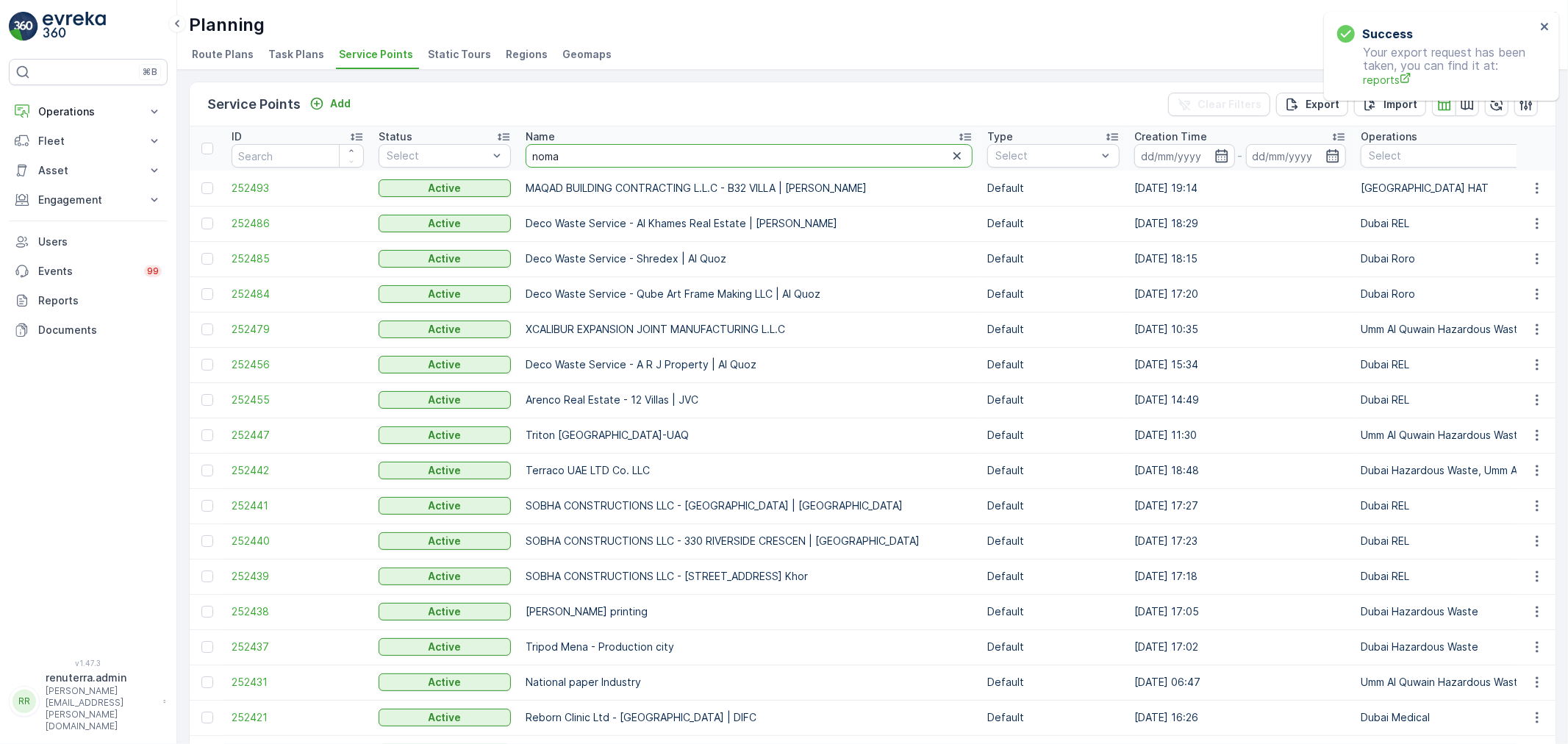
type input "nomac"
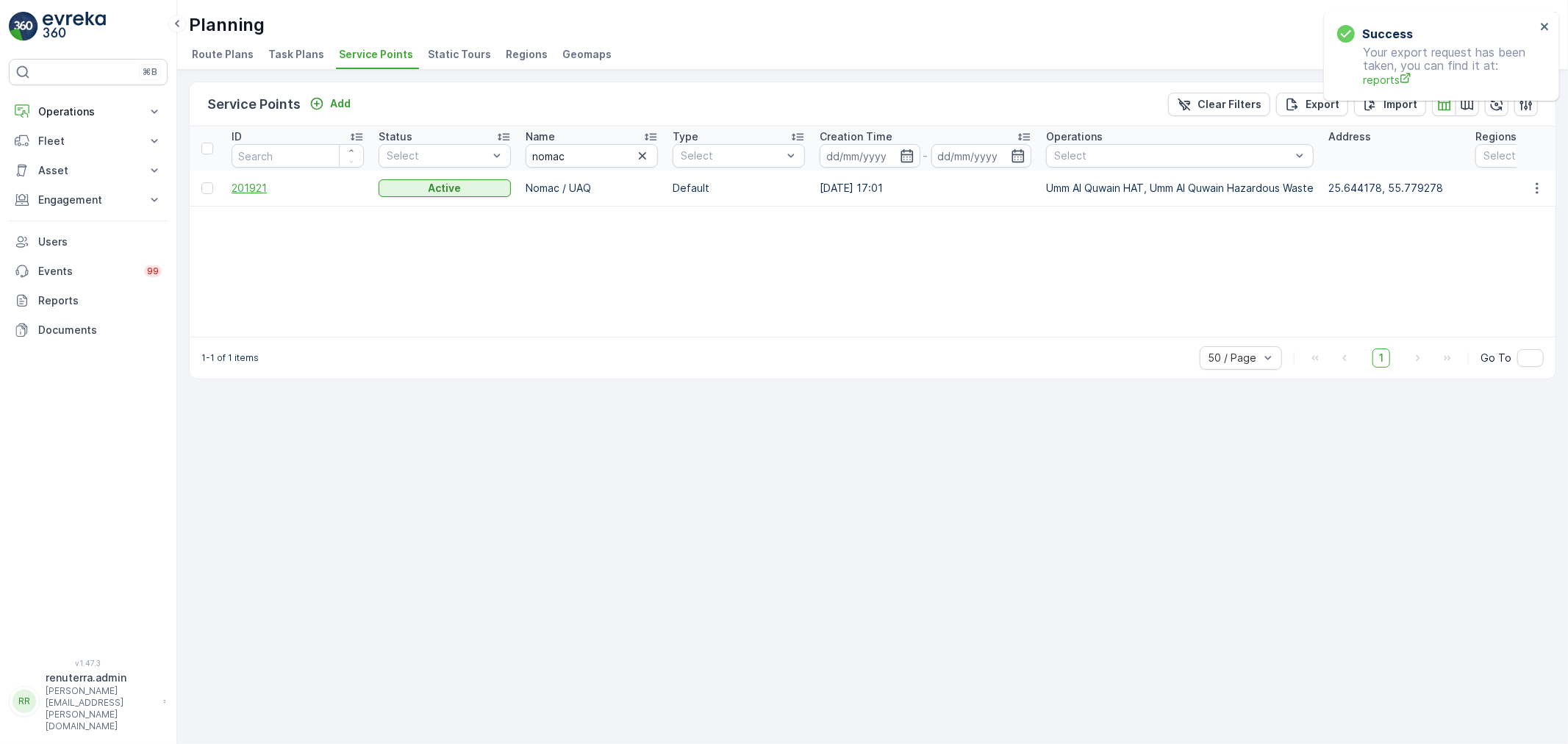
click at [251, 188] on span "201921" at bounding box center [298, 188] width 133 height 15
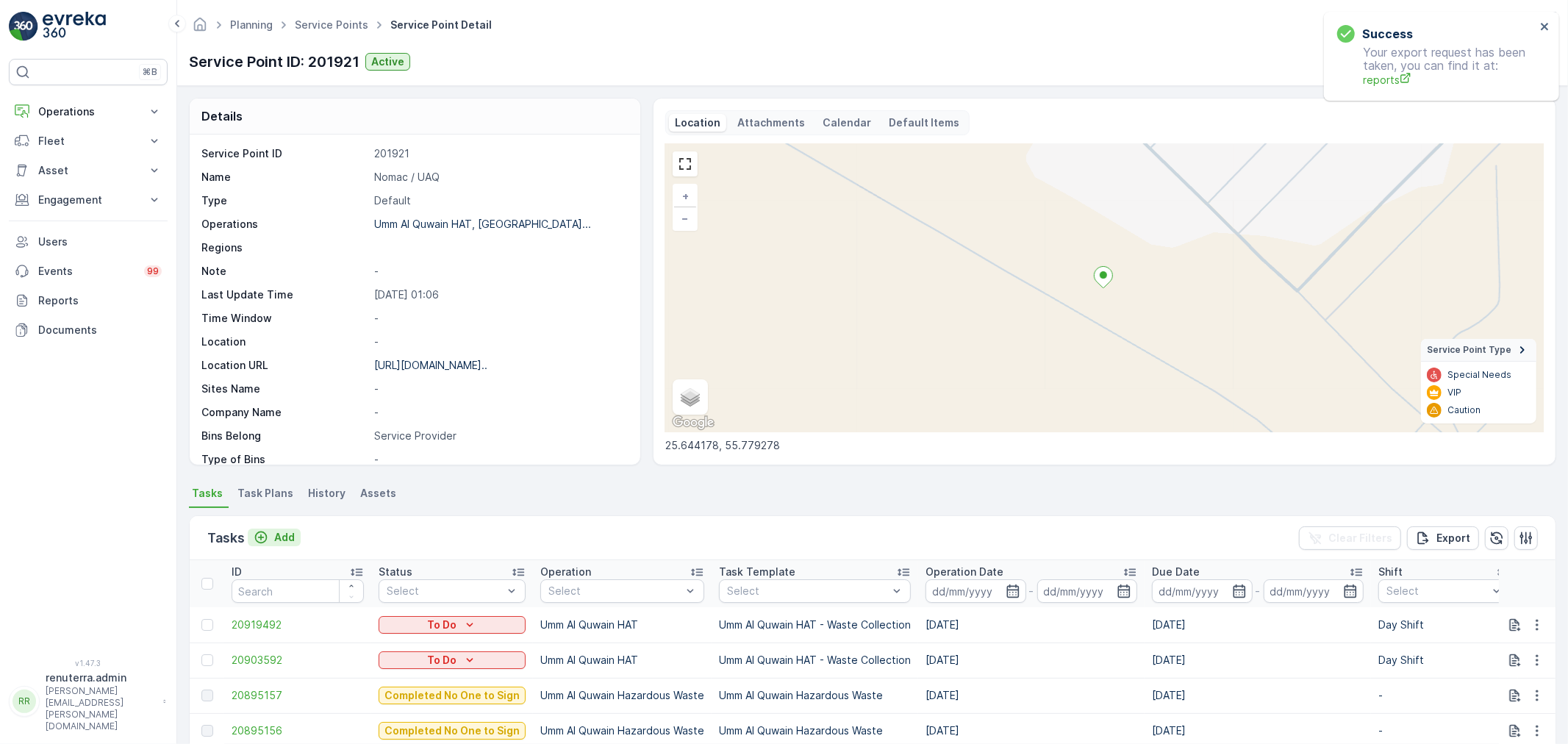
click at [279, 534] on p "Add" at bounding box center [284, 538] width 21 height 15
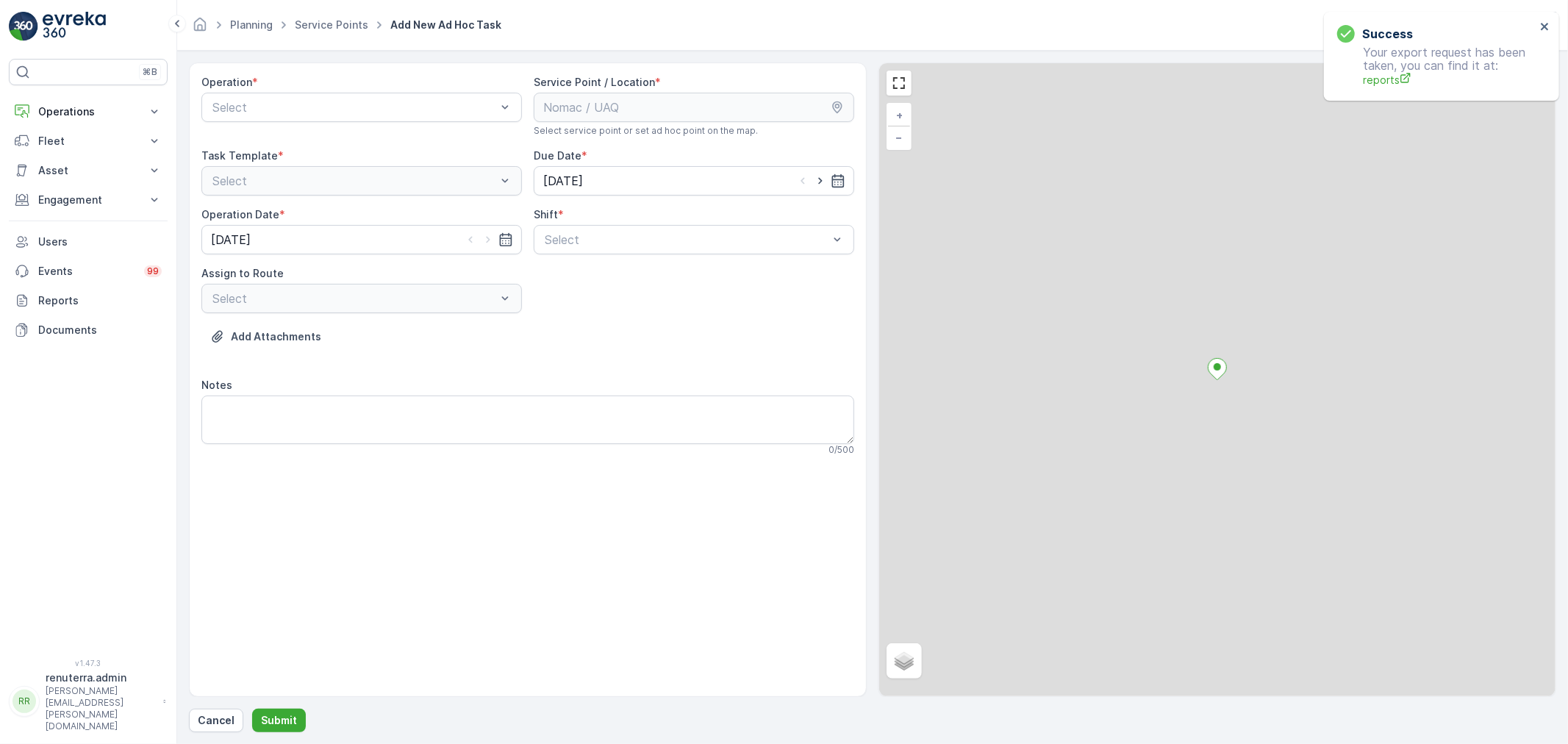
click at [321, 94] on div "Select" at bounding box center [362, 106] width 320 height 29
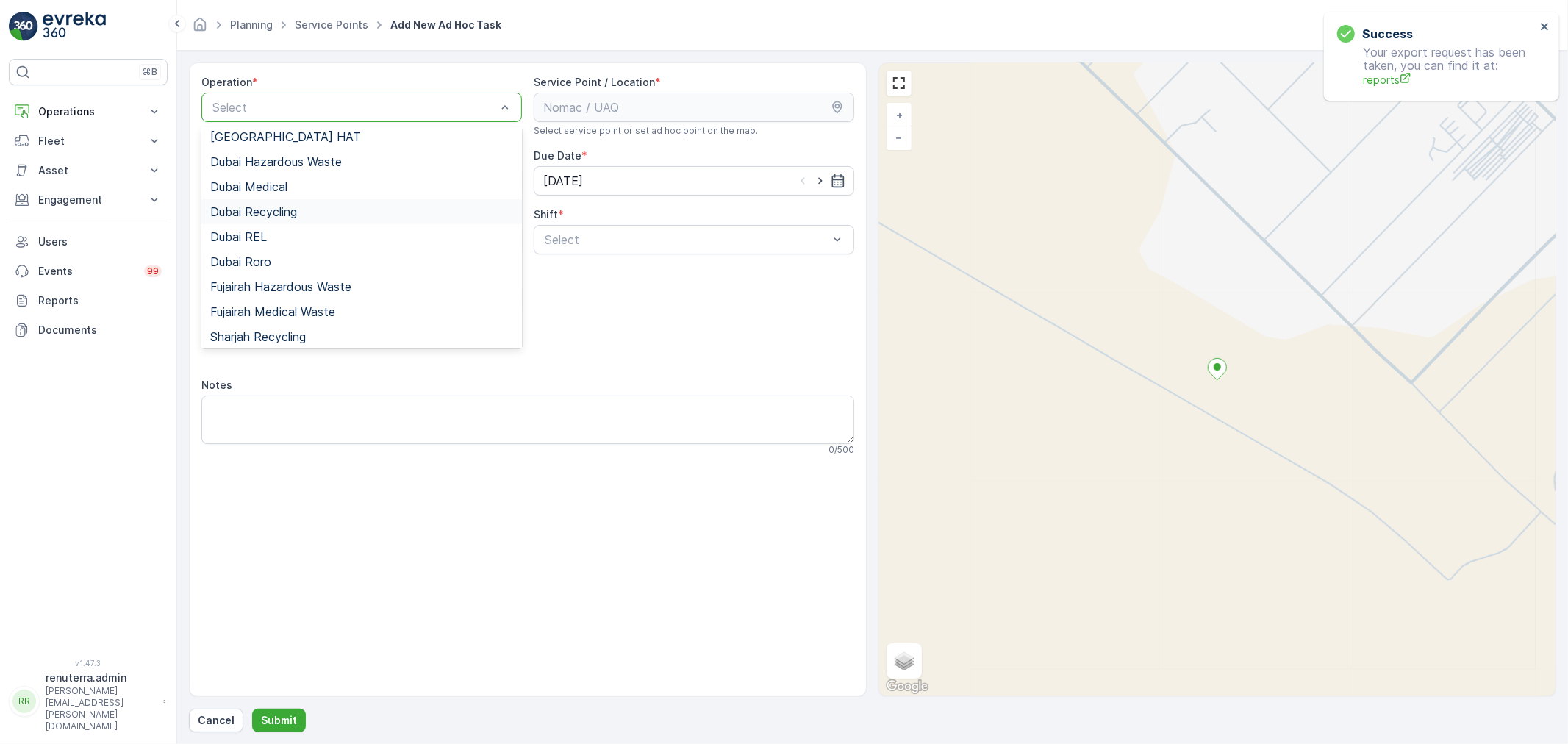
scroll to position [159, 0]
click at [300, 282] on span "Umm Al Quwain HAT" at bounding box center [267, 284] width 113 height 13
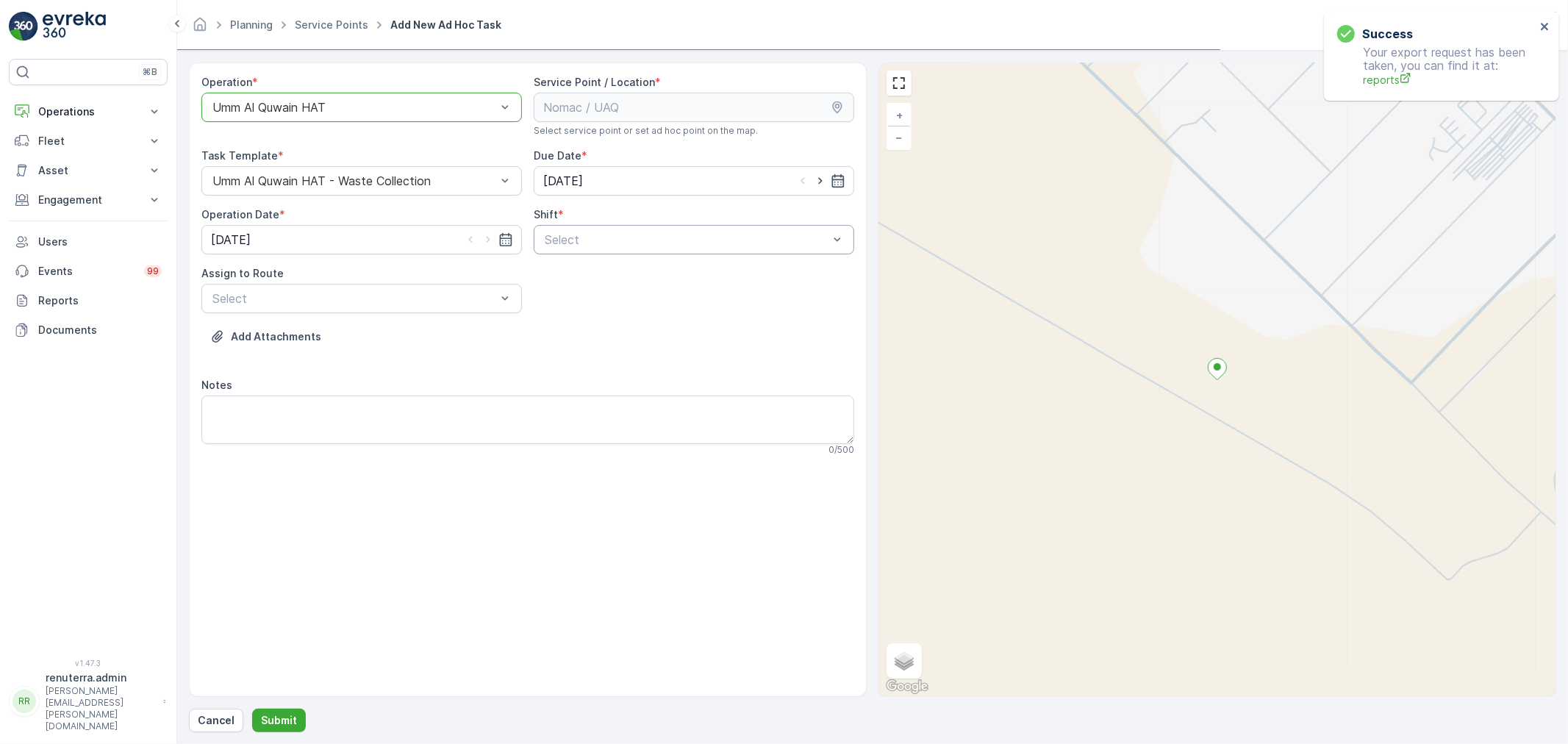
click at [696, 246] on div at bounding box center [686, 240] width 287 height 13
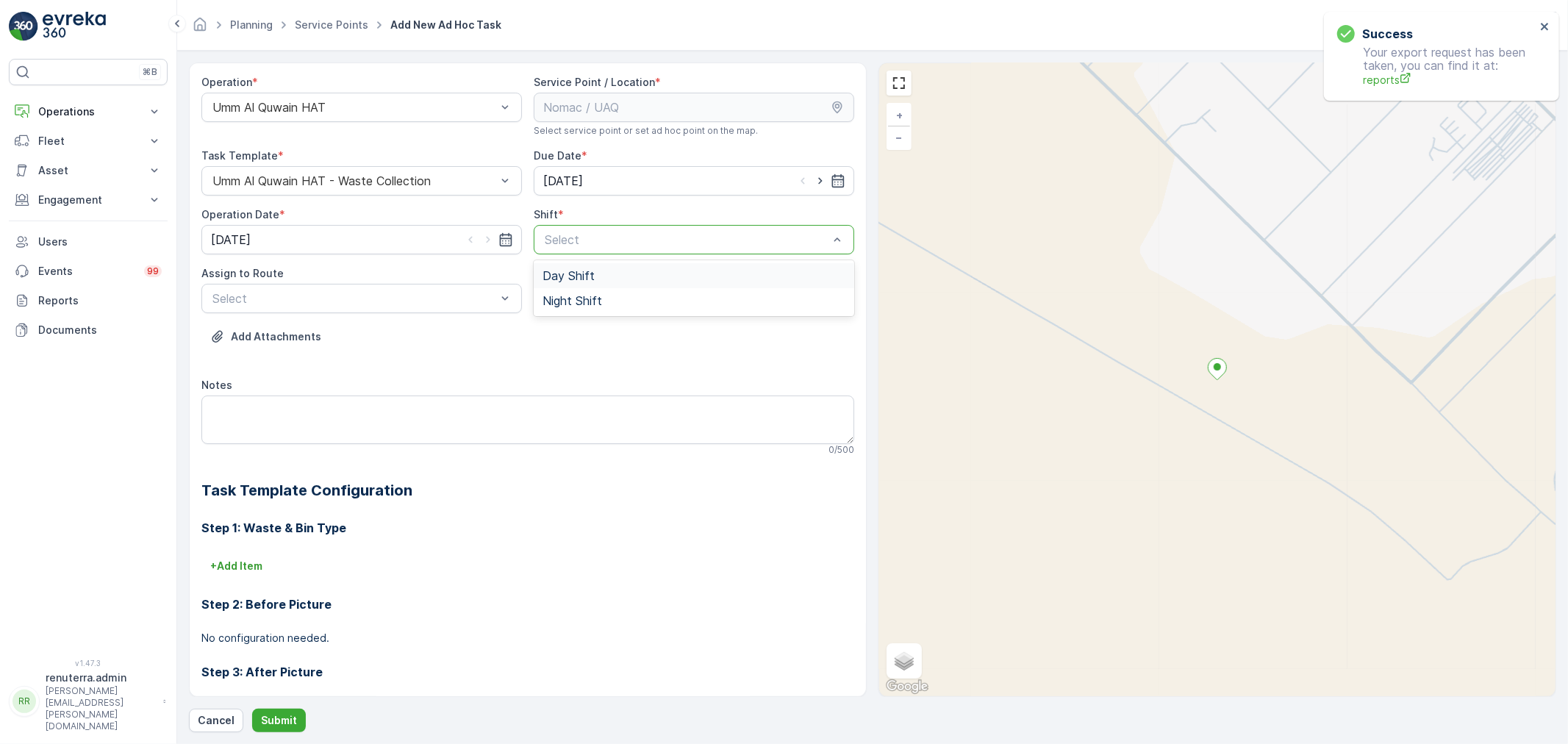
click at [581, 276] on span "Day Shift" at bounding box center [569, 276] width 52 height 13
click at [383, 303] on div at bounding box center [354, 299] width 287 height 13
click at [307, 346] on div "UAQHAT101 (Dispatched) - DXBE24553" at bounding box center [362, 334] width 320 height 25
click at [293, 700] on div "Operation * Umm Al Quwain HAT Service Point / Location * Select service point o…" at bounding box center [873, 397] width 1367 height 670
click at [281, 723] on p "Submit" at bounding box center [279, 721] width 36 height 15
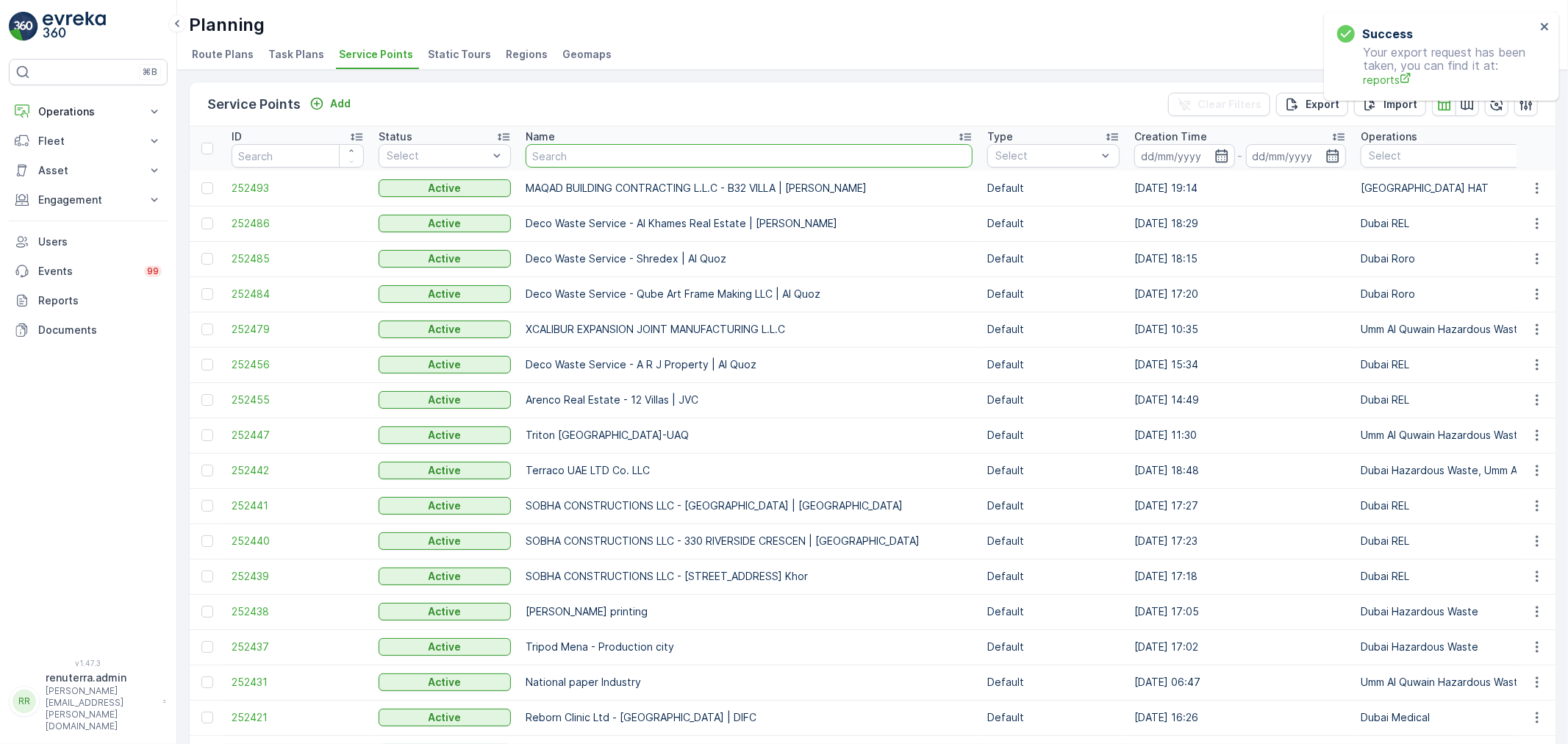
click at [611, 158] on input "text" at bounding box center [749, 156] width 447 height 24
click at [633, 162] on input "text" at bounding box center [749, 156] width 447 height 24
click at [633, 159] on input "text" at bounding box center [749, 156] width 447 height 24
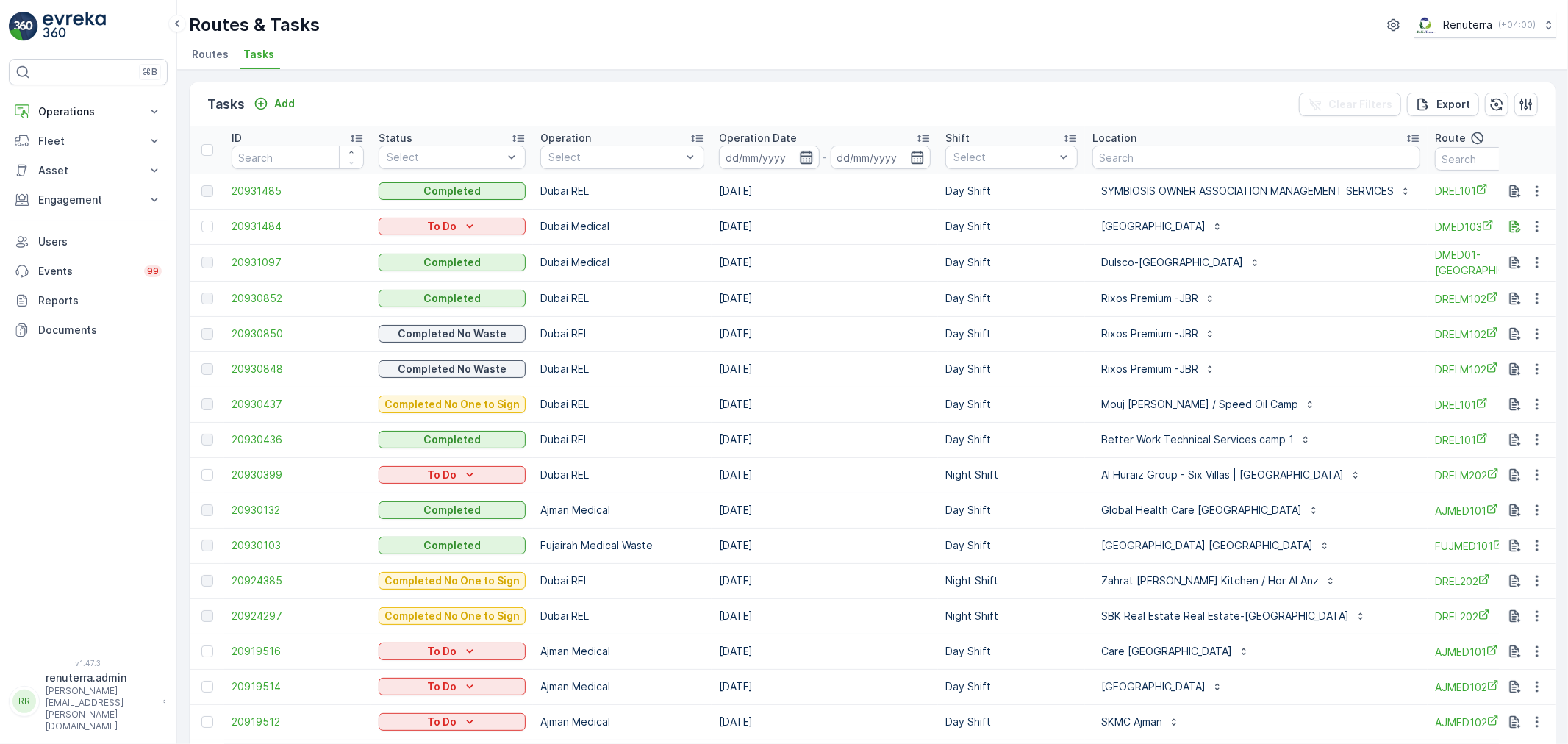
click at [803, 156] on icon "button" at bounding box center [806, 157] width 15 height 15
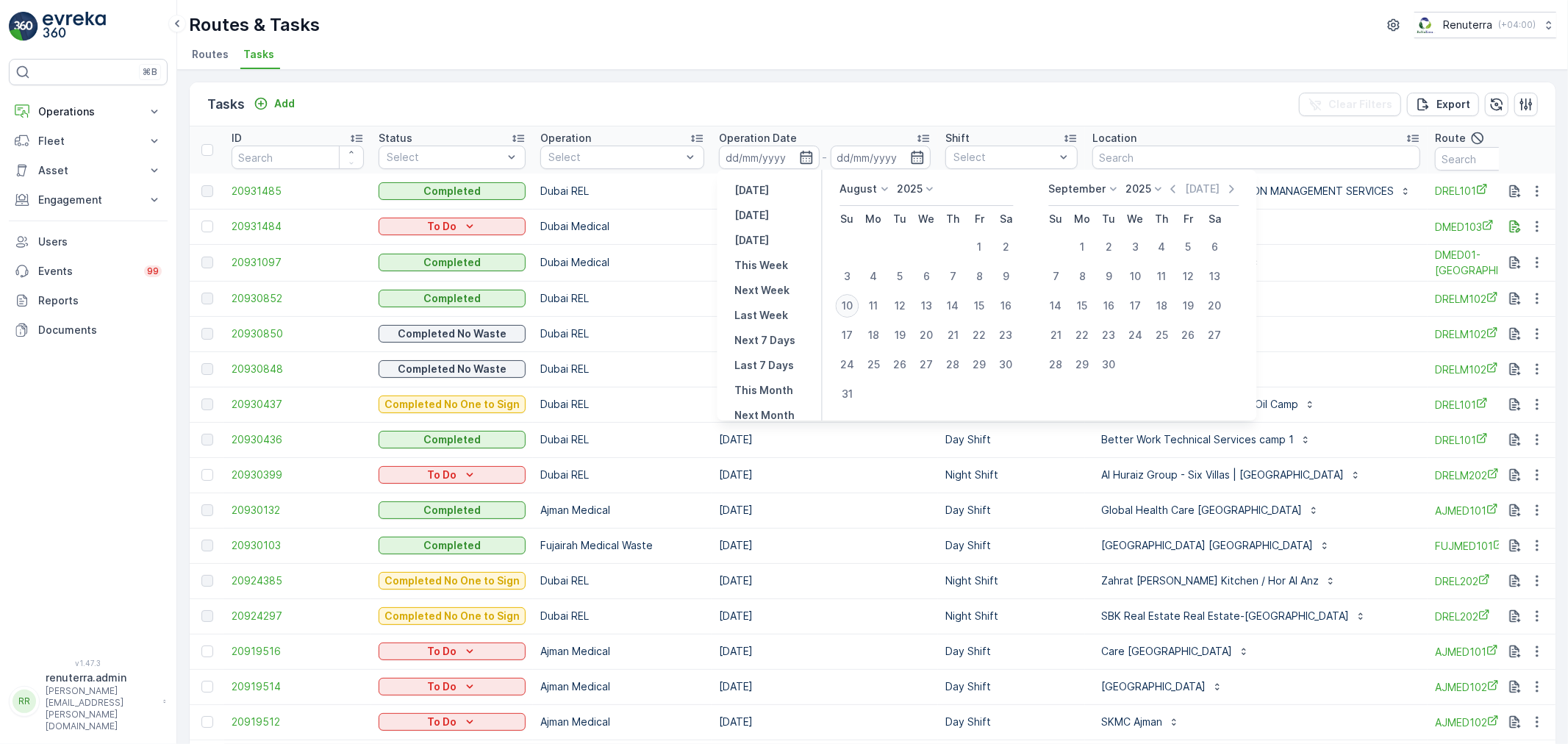
click at [846, 306] on div "10" at bounding box center [848, 306] width 24 height 24
type input "[DATE]"
click at [846, 306] on div "10" at bounding box center [848, 306] width 24 height 24
type input "[DATE]"
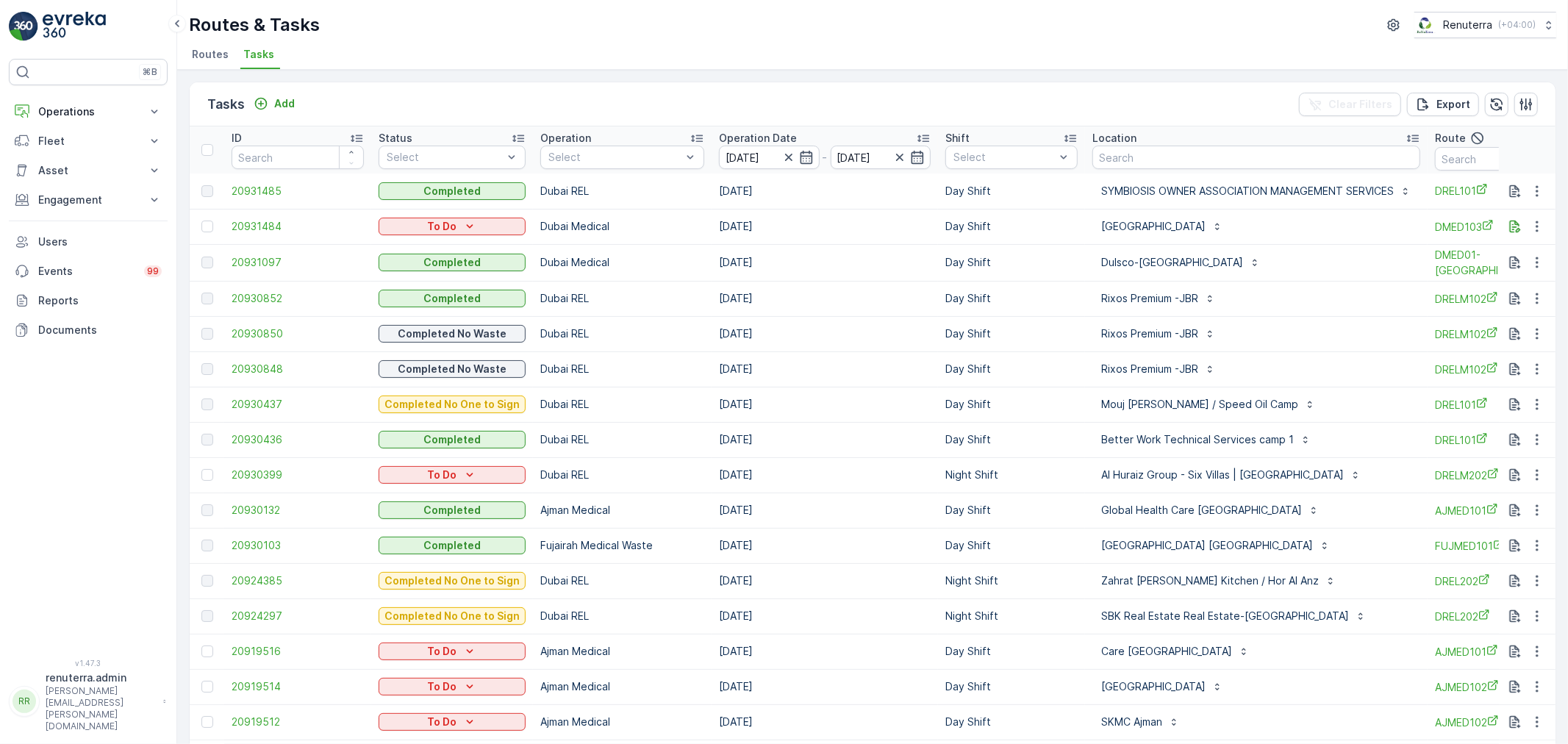
click at [736, 40] on div "Routes & Tasks Renuterra ( +04:00 ) Routes Tasks" at bounding box center [873, 35] width 1391 height 70
